Goal: Check status: Check status

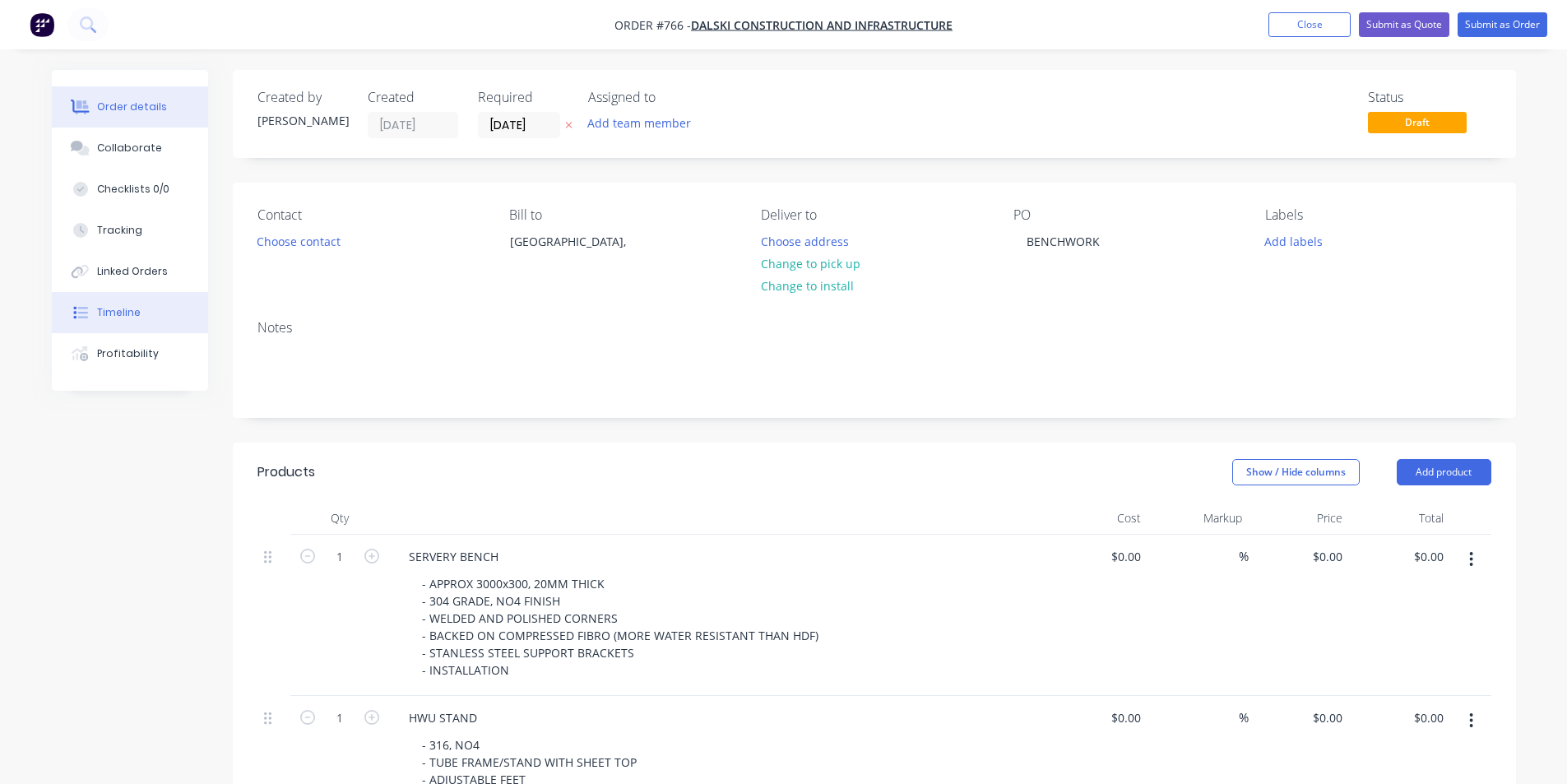
click at [142, 318] on button "Timeline" at bounding box center [129, 312] width 157 height 41
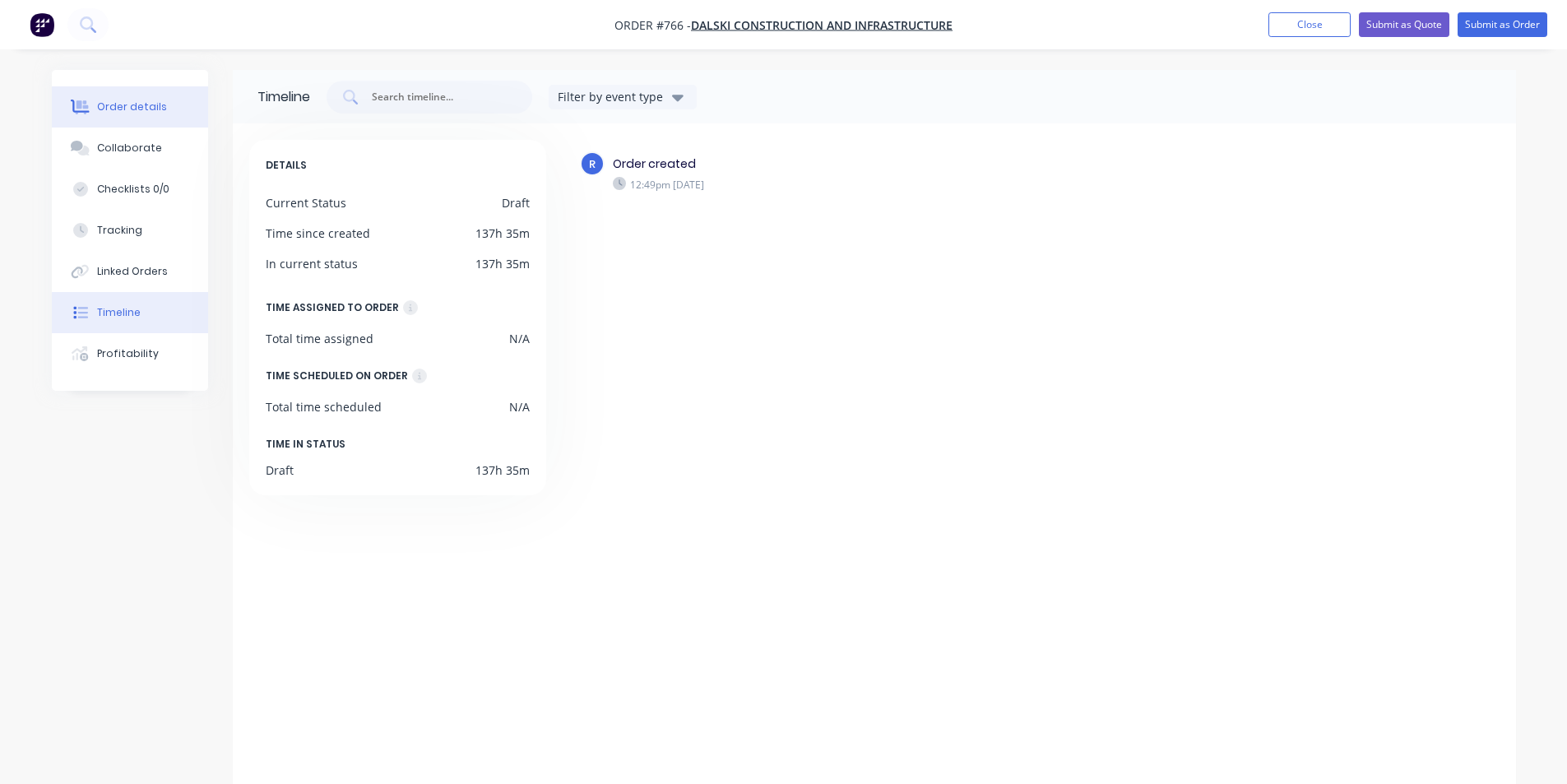
click at [114, 114] on button "Order details" at bounding box center [129, 107] width 157 height 41
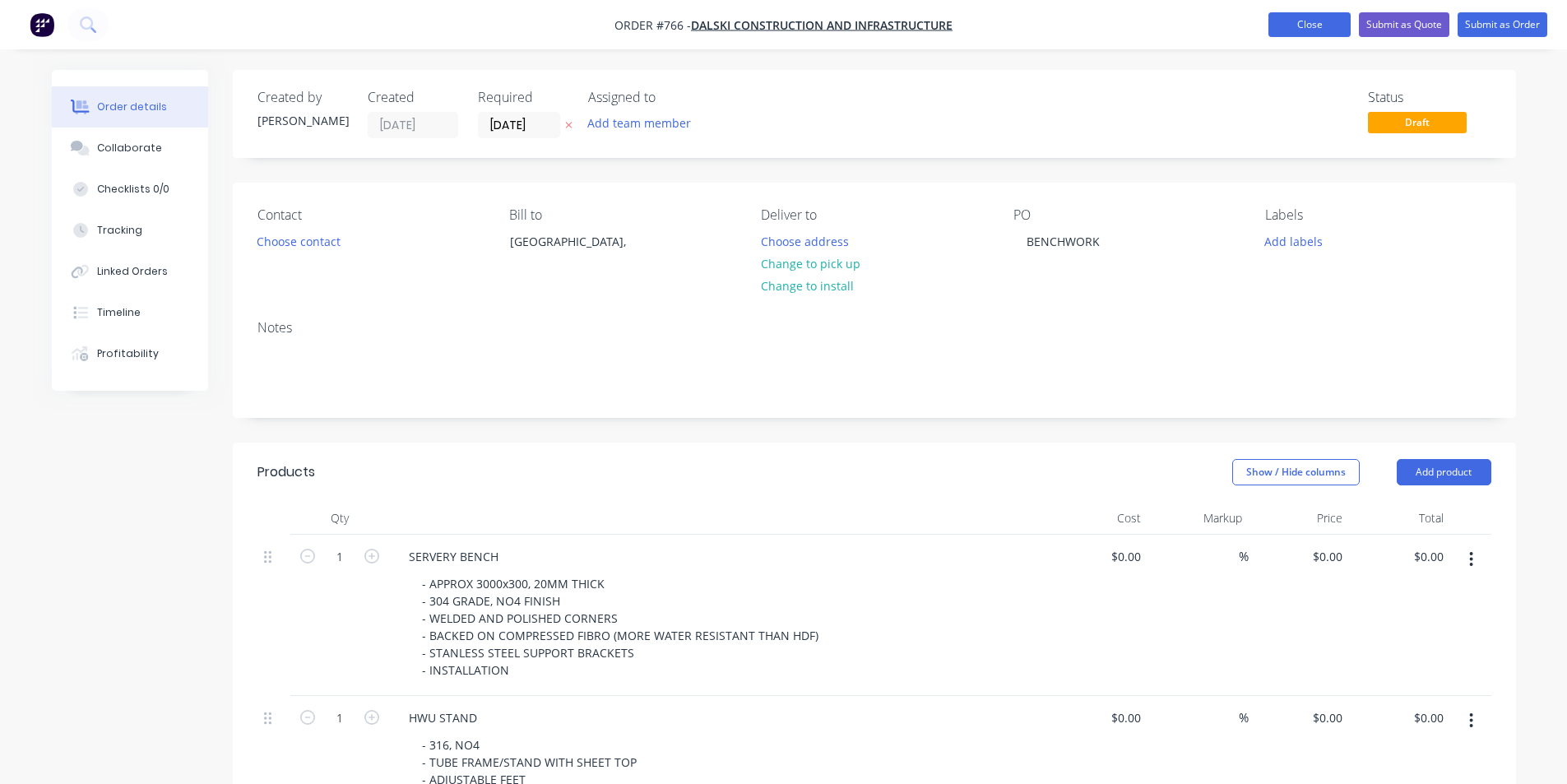
click at [1295, 18] on button "Close" at bounding box center [1309, 24] width 83 height 24
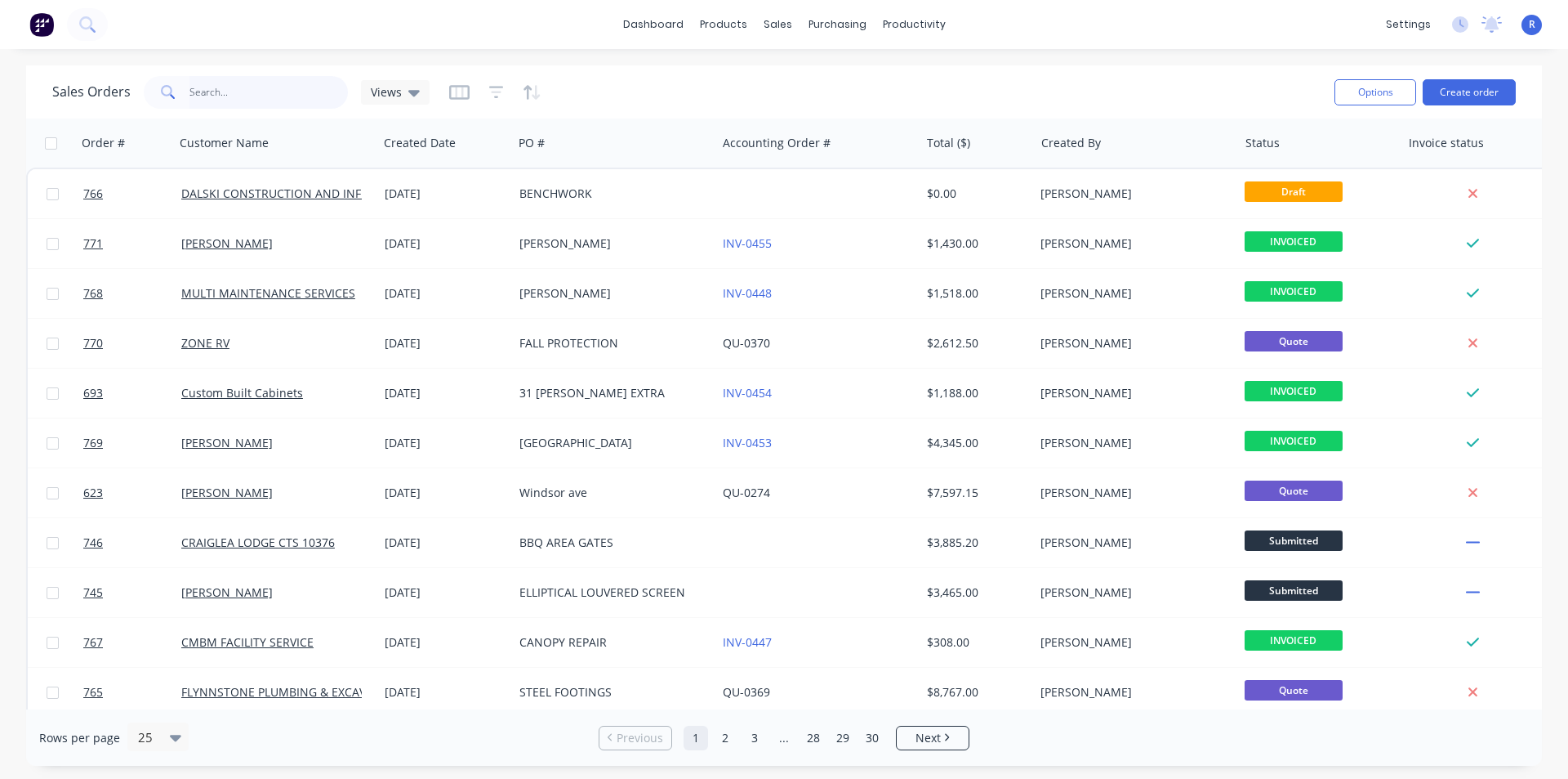
click at [273, 89] on input "text" at bounding box center [269, 93] width 159 height 33
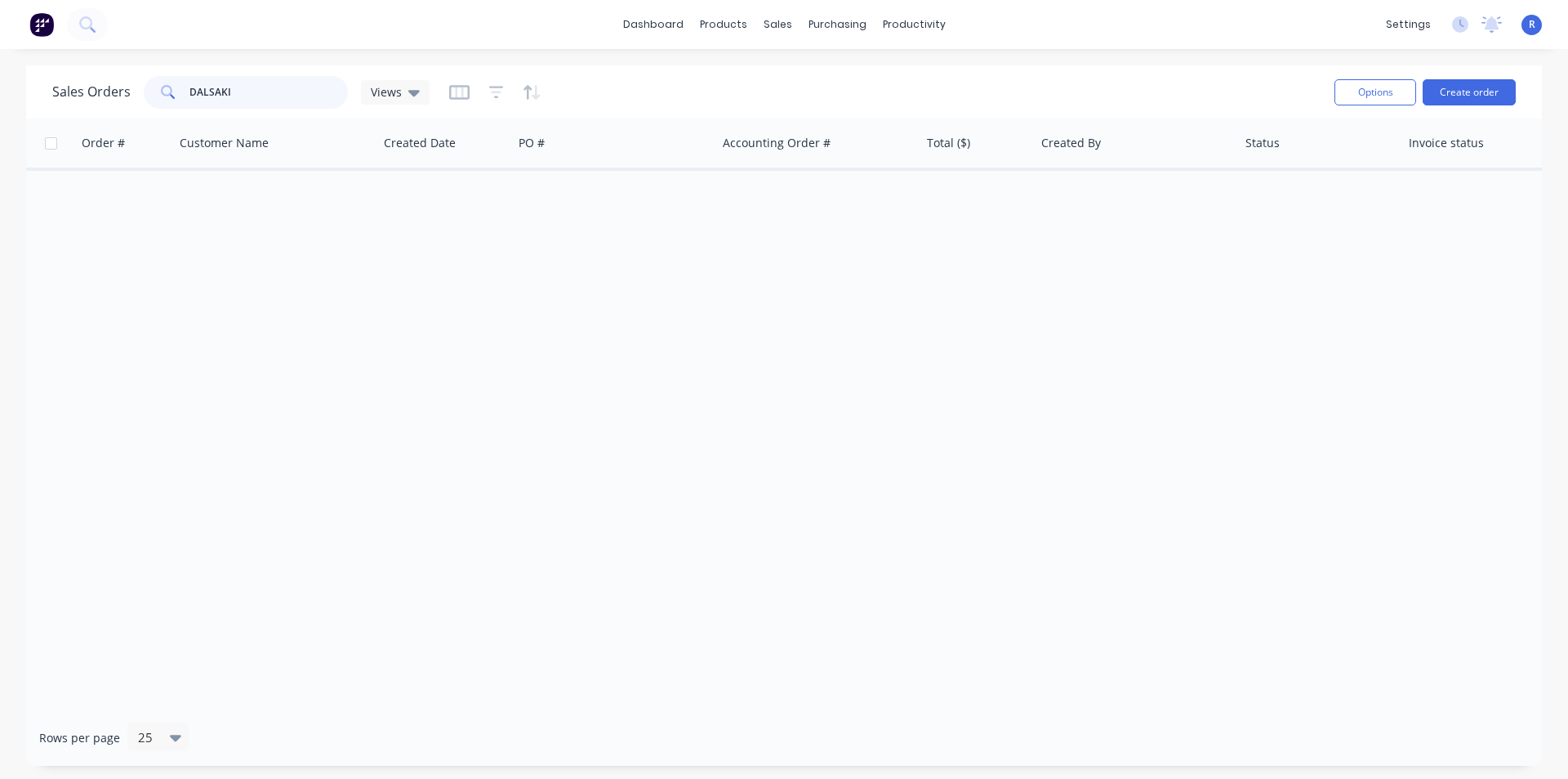
click at [219, 92] on input "DALSAKI" at bounding box center [269, 93] width 159 height 33
type input "DALSKI"
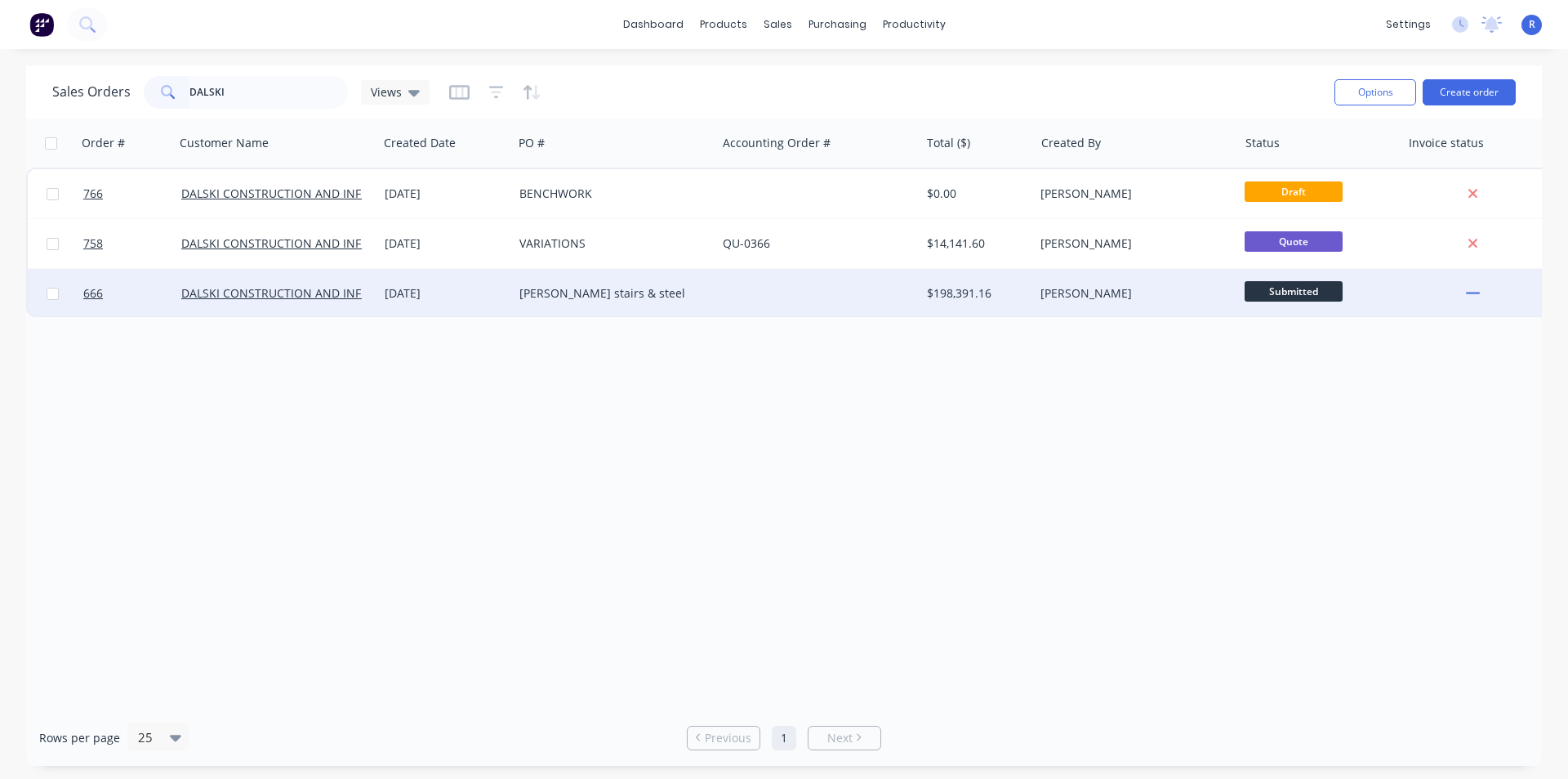
click at [684, 292] on div "[PERSON_NAME] stairs & steel" at bounding box center [611, 293] width 182 height 16
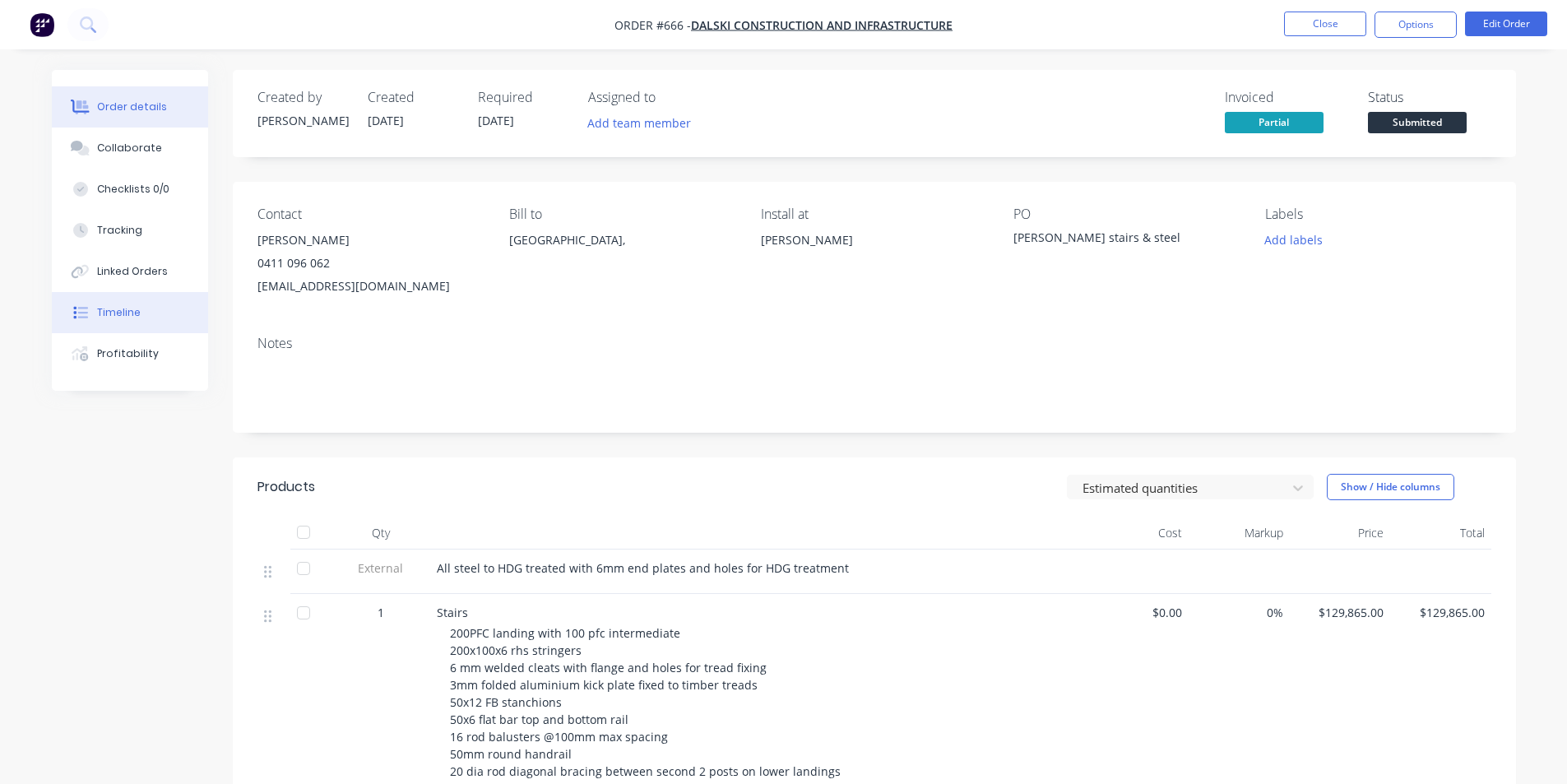
click at [132, 316] on div "Timeline" at bounding box center [119, 312] width 44 height 15
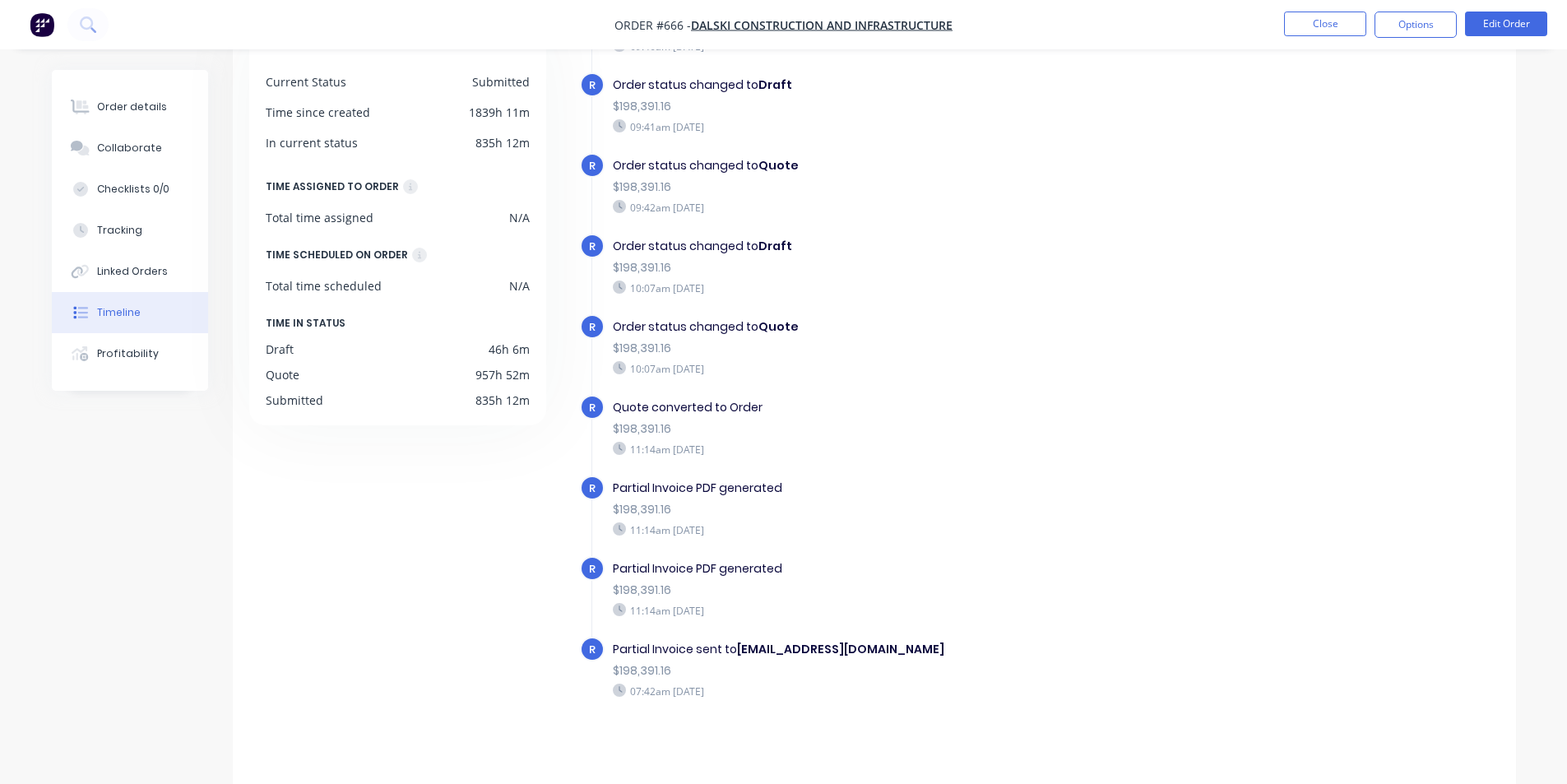
scroll to position [125, 0]
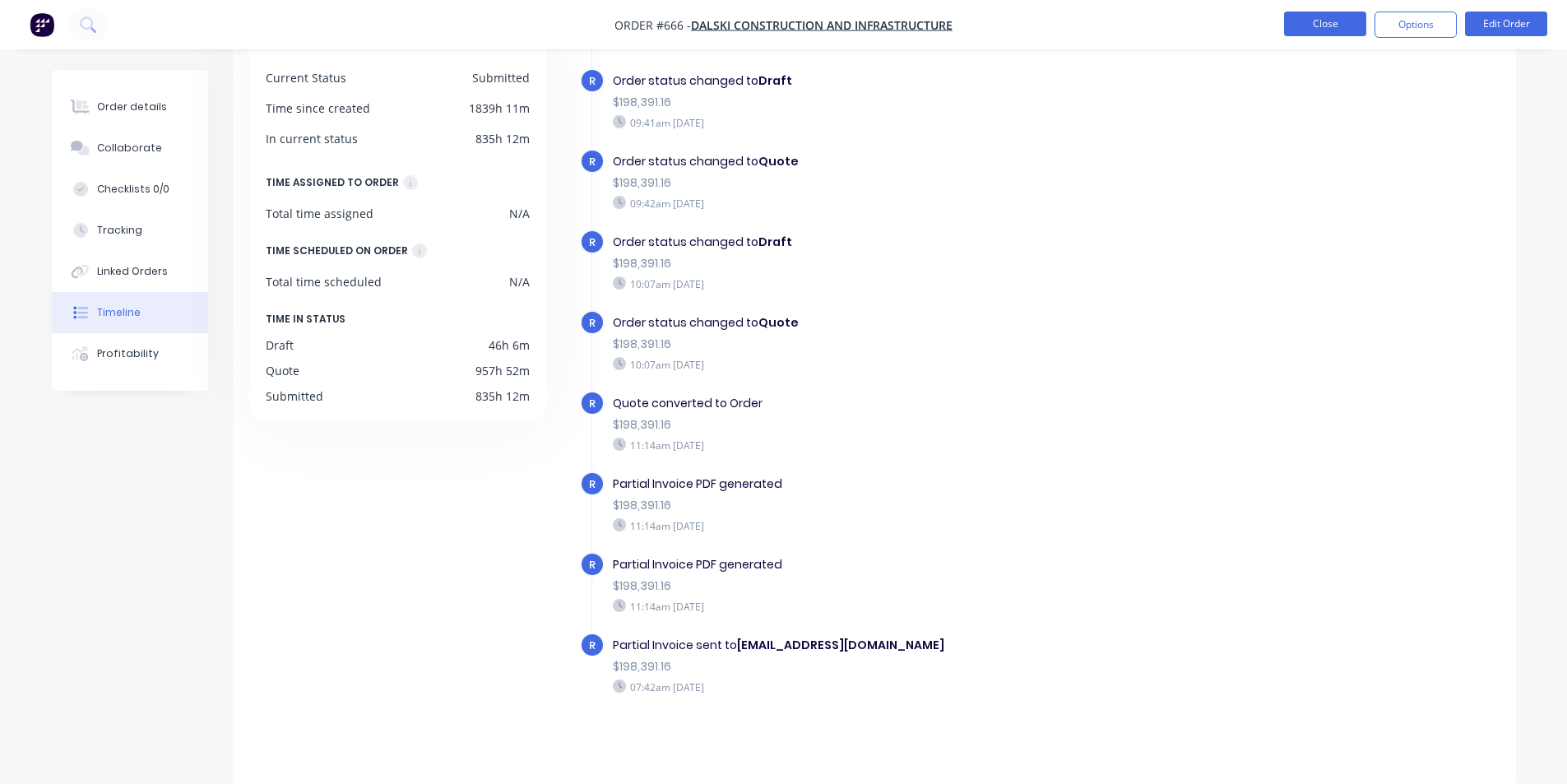
click at [1310, 26] on button "Close" at bounding box center [1326, 23] width 83 height 24
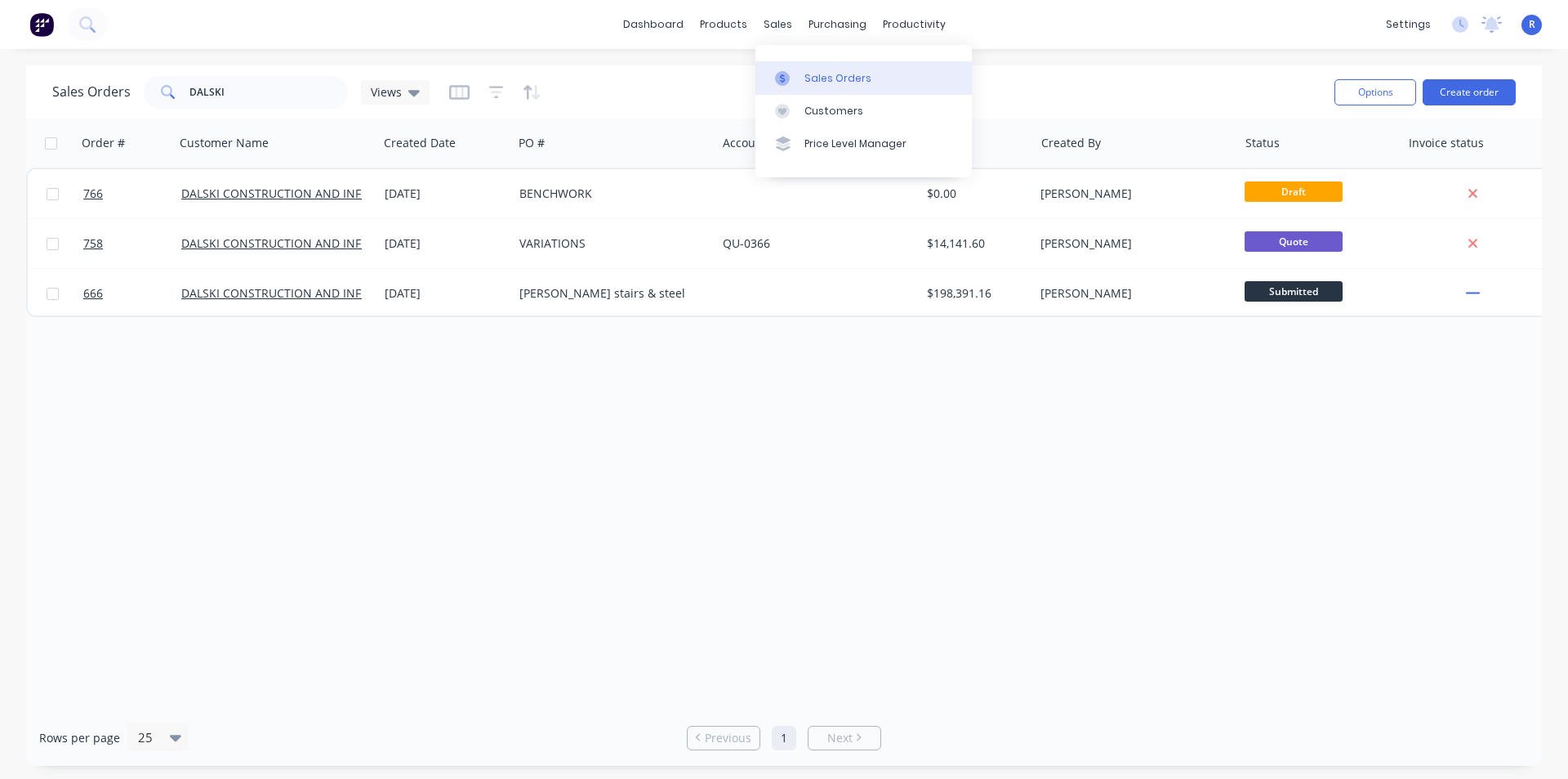
click at [815, 65] on link "Sales Orders" at bounding box center [864, 77] width 216 height 33
drag, startPoint x: 278, startPoint y: 93, endPoint x: 55, endPoint y: 92, distance: 223.0
click at [55, 92] on div "Sales Orders DALSKI Views" at bounding box center [241, 93] width 378 height 33
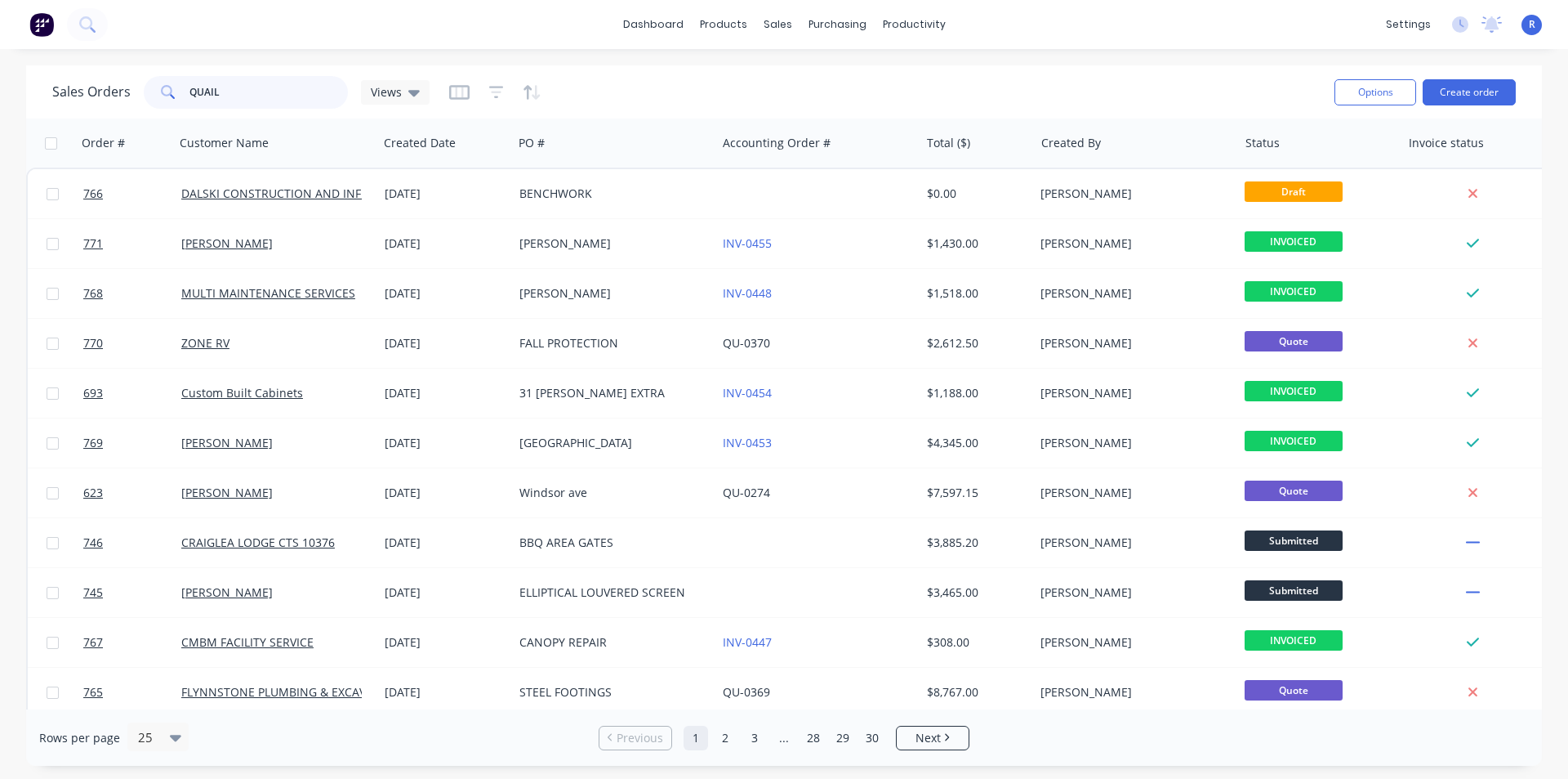
type input "QUAIL"
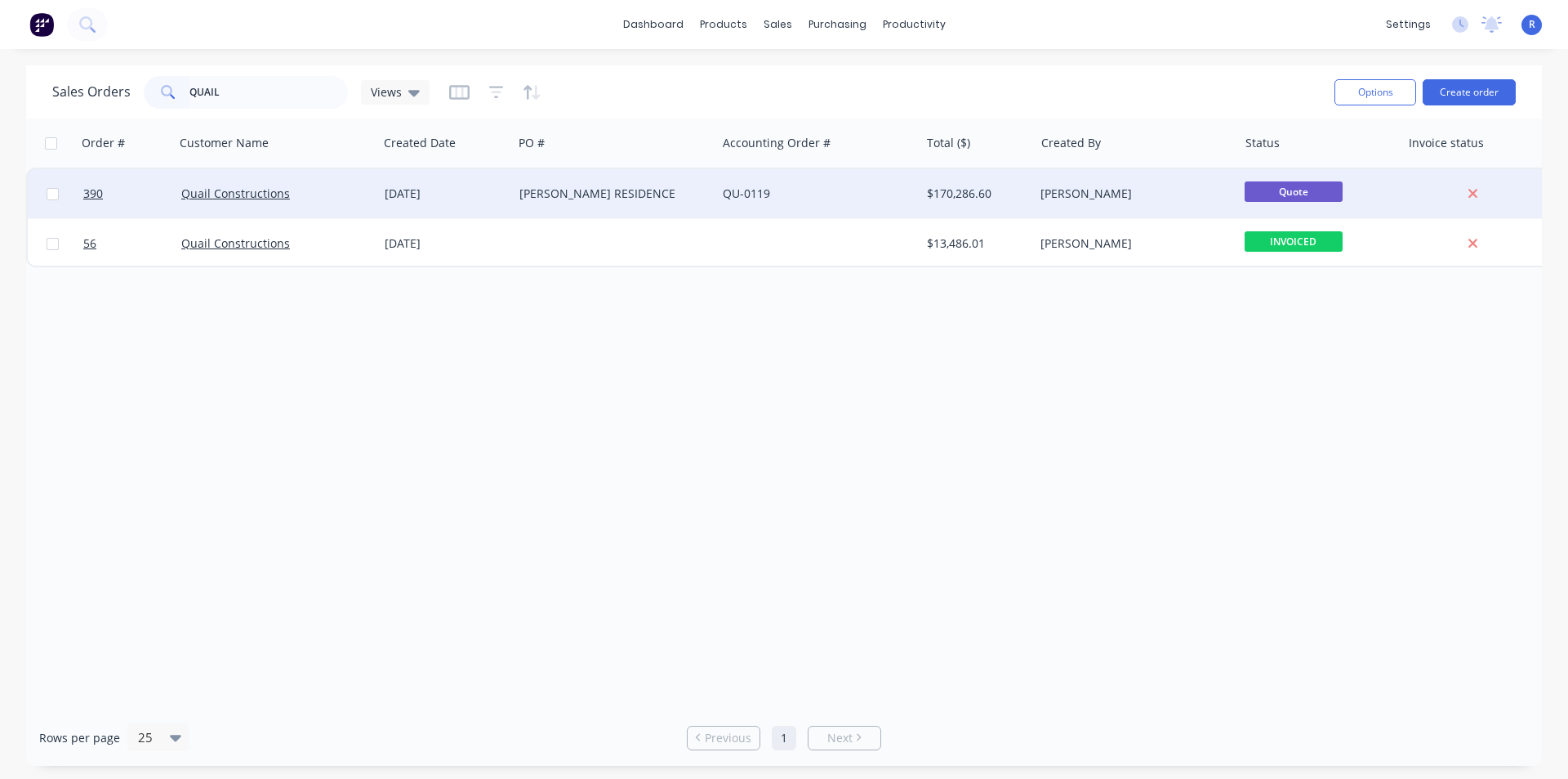
click at [718, 210] on div "QU-0119" at bounding box center [817, 193] width 203 height 49
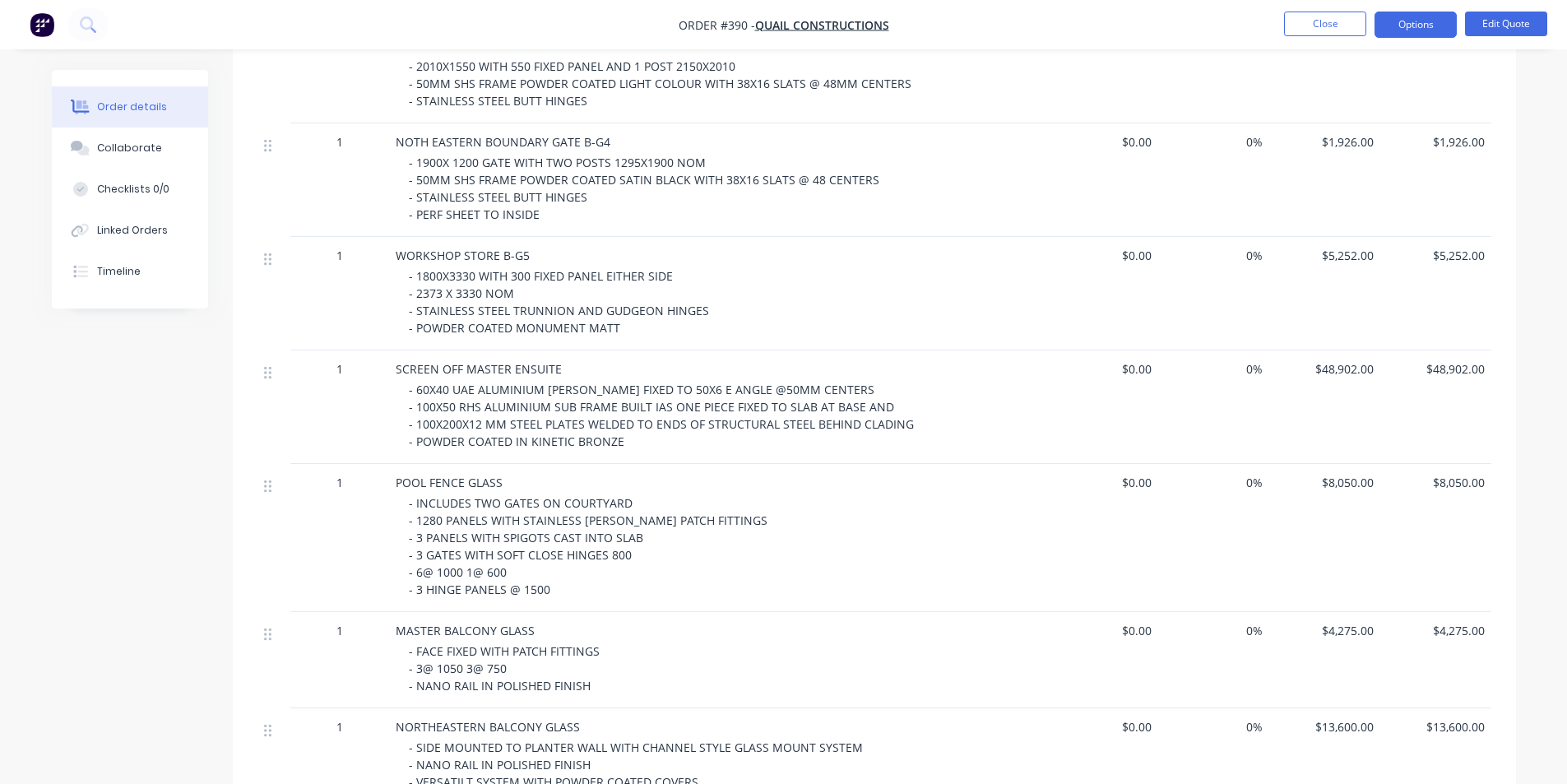
scroll to position [1069, 0]
